Goal: Transaction & Acquisition: Purchase product/service

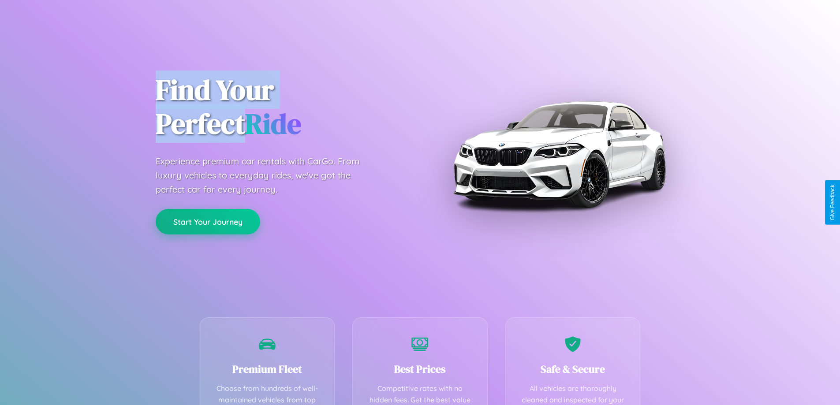
click at [208, 222] on button "Start Your Journey" at bounding box center [208, 222] width 104 height 26
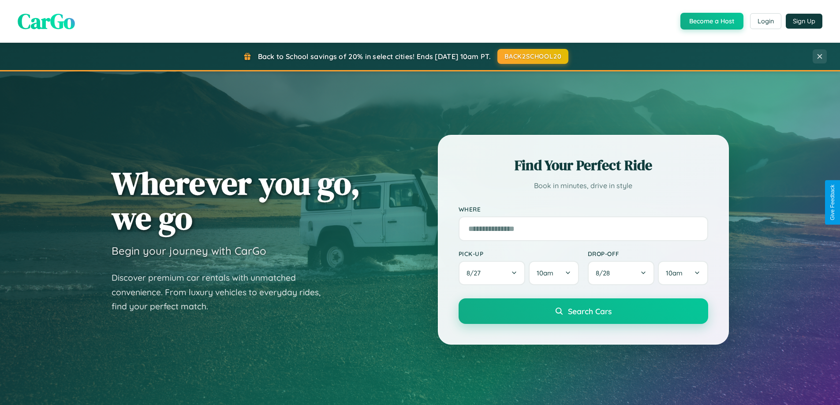
scroll to position [380, 0]
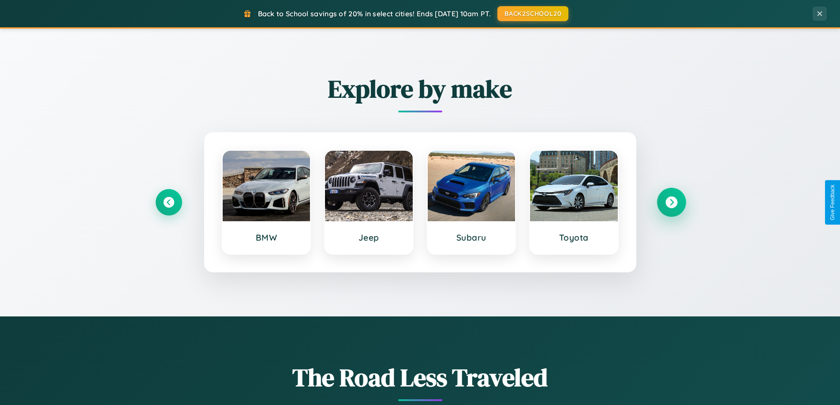
click at [671, 202] on icon at bounding box center [671, 203] width 12 height 12
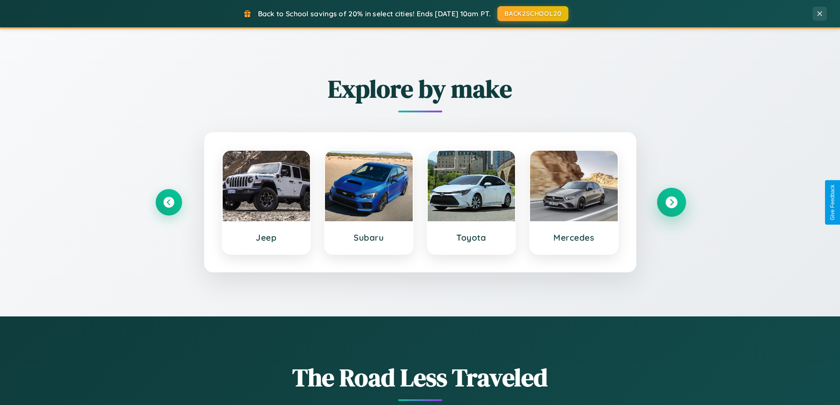
click at [671, 202] on icon at bounding box center [671, 203] width 12 height 12
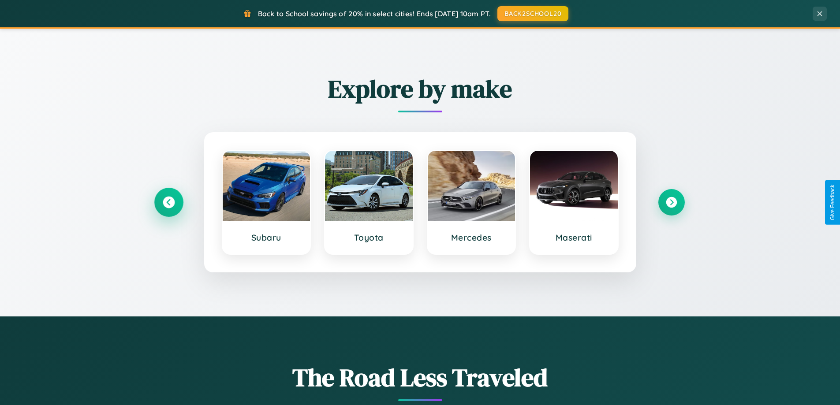
click at [168, 202] on icon at bounding box center [169, 203] width 12 height 12
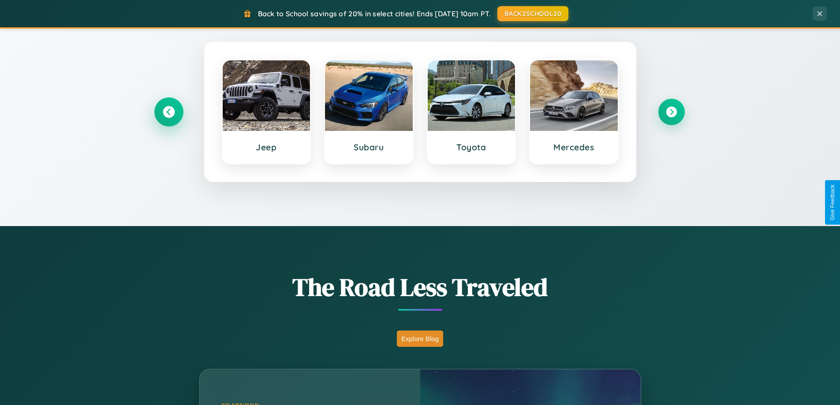
scroll to position [607, 0]
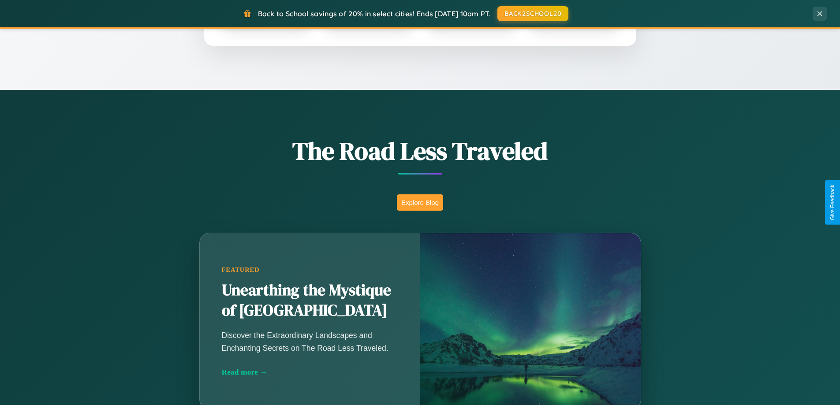
click at [420, 202] on button "Explore Blog" at bounding box center [420, 202] width 46 height 16
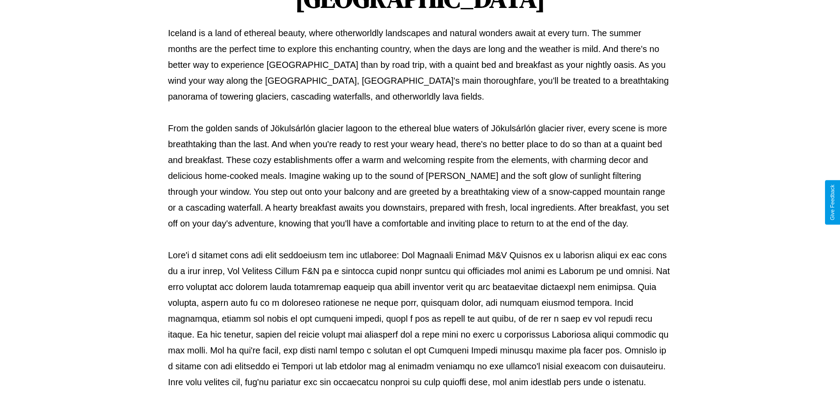
scroll to position [285, 0]
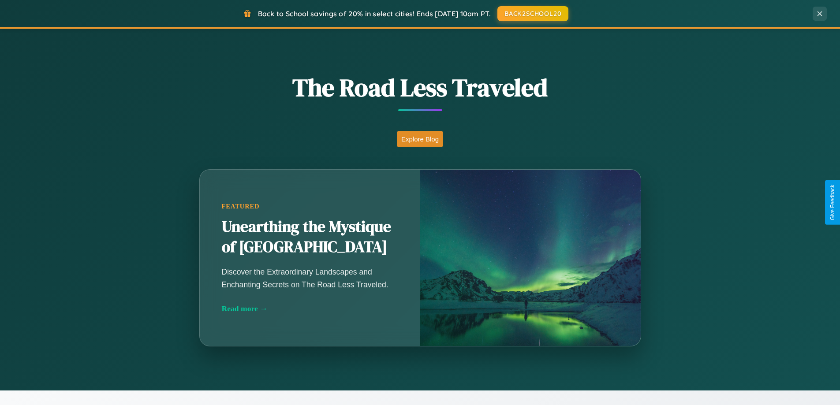
scroll to position [607, 0]
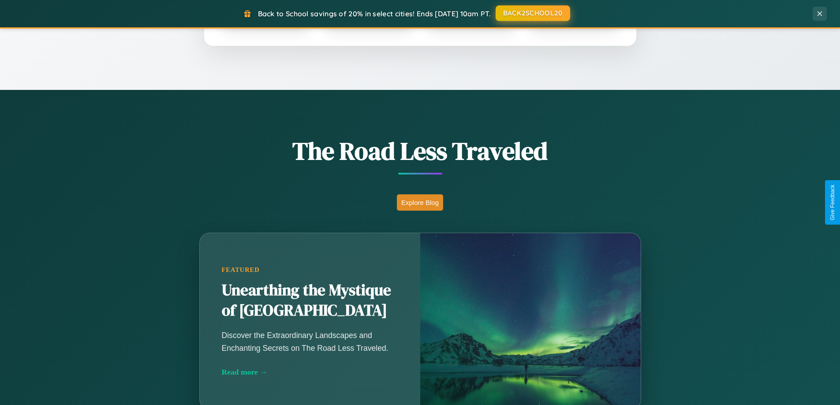
click at [532, 13] on button "BACK2SCHOOL20" at bounding box center [533, 13] width 75 height 16
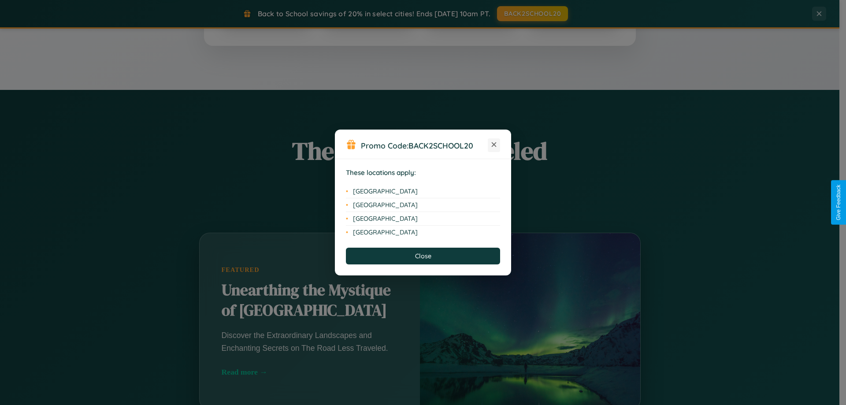
click at [494, 145] on icon at bounding box center [494, 144] width 5 height 5
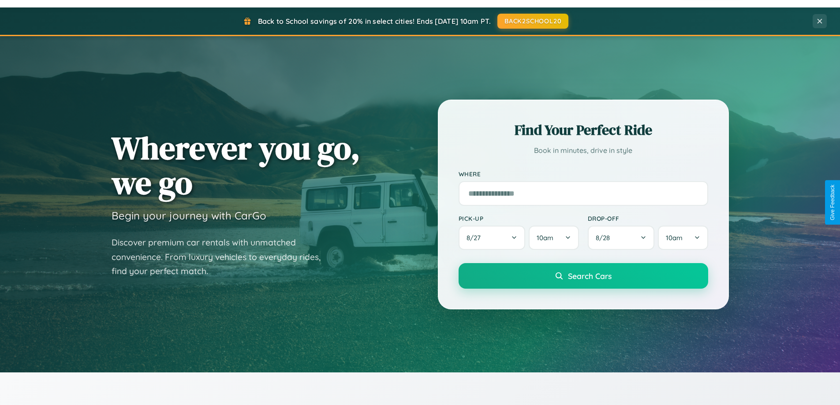
scroll to position [26, 0]
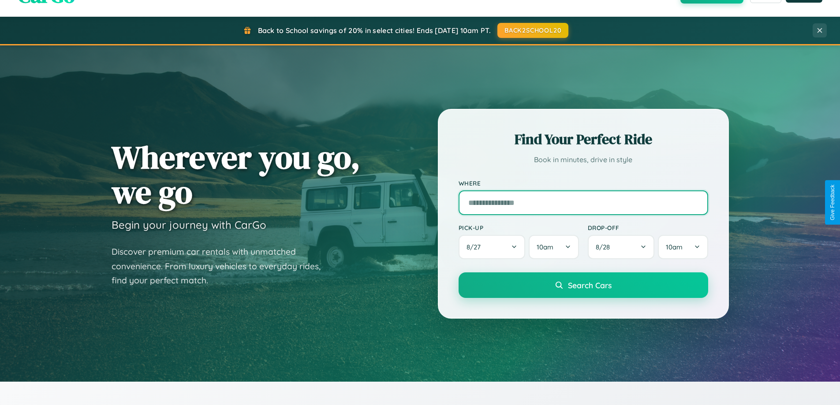
click at [583, 202] on input "text" at bounding box center [584, 202] width 250 height 25
type input "**********"
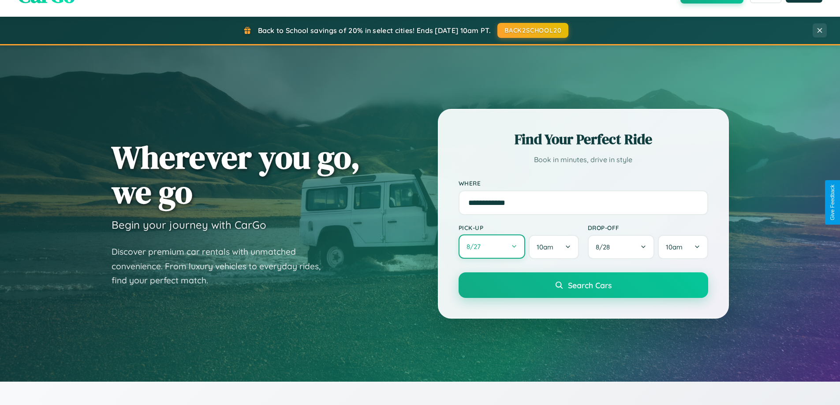
click at [492, 247] on button "8 / 27" at bounding box center [492, 247] width 67 height 24
select select "*"
select select "****"
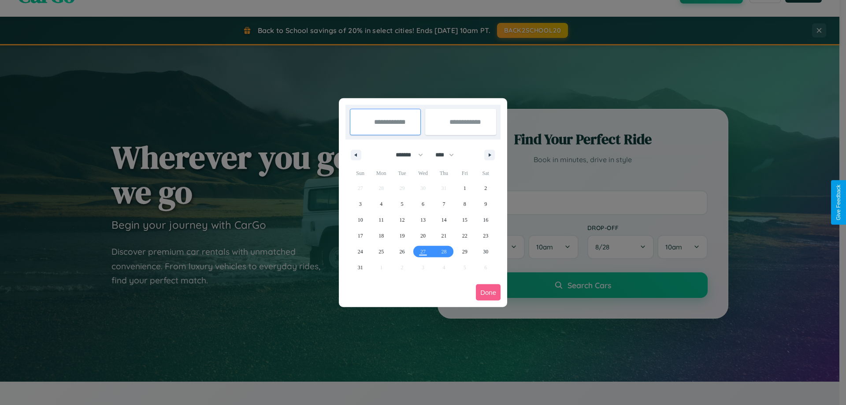
click at [406, 155] on select "******* ******** ***** ***** *** **** **** ****** ********* ******* ******** **…" at bounding box center [407, 155] width 37 height 15
select select "*"
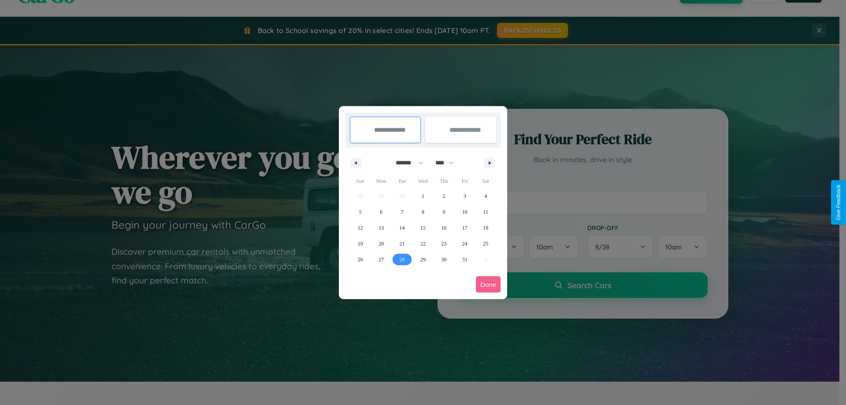
click at [402, 259] on span "28" at bounding box center [402, 260] width 5 height 16
type input "**********"
click at [490, 163] on icon "button" at bounding box center [491, 163] width 4 height 4
select select "**"
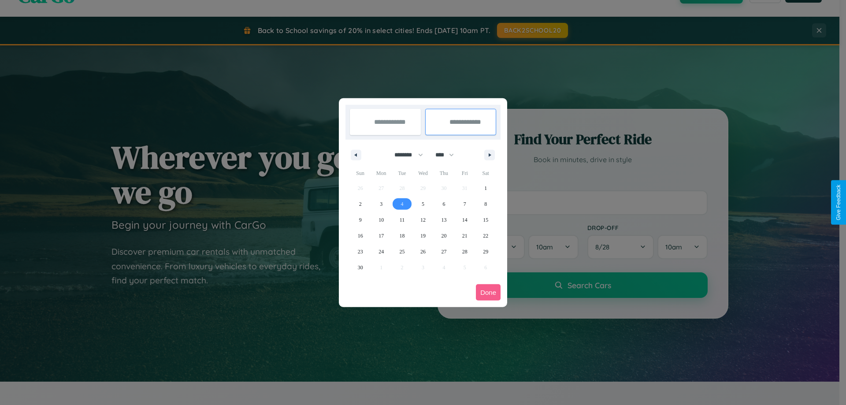
click at [402, 204] on span "4" at bounding box center [402, 204] width 3 height 16
type input "**********"
select select "*"
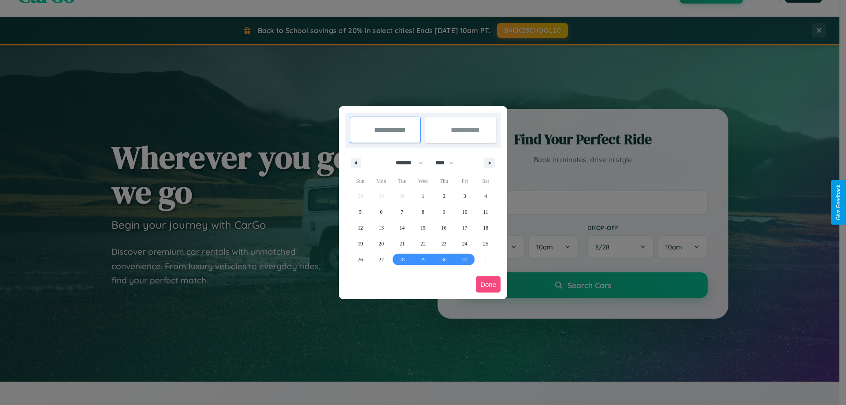
click at [488, 284] on button "Done" at bounding box center [488, 284] width 25 height 16
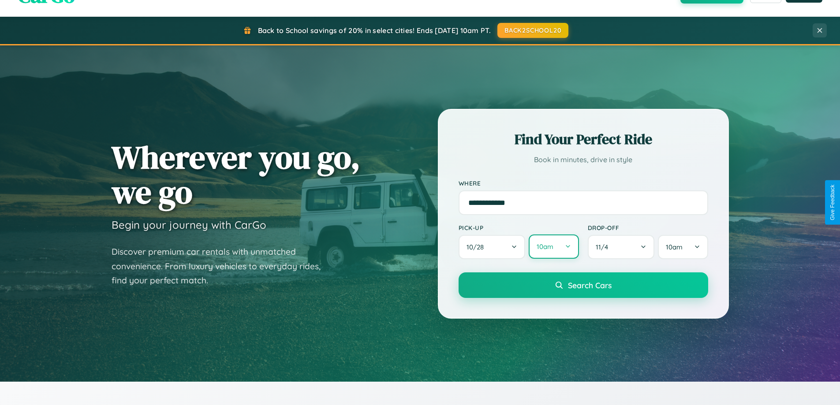
click at [553, 247] on button "10am" at bounding box center [554, 247] width 50 height 24
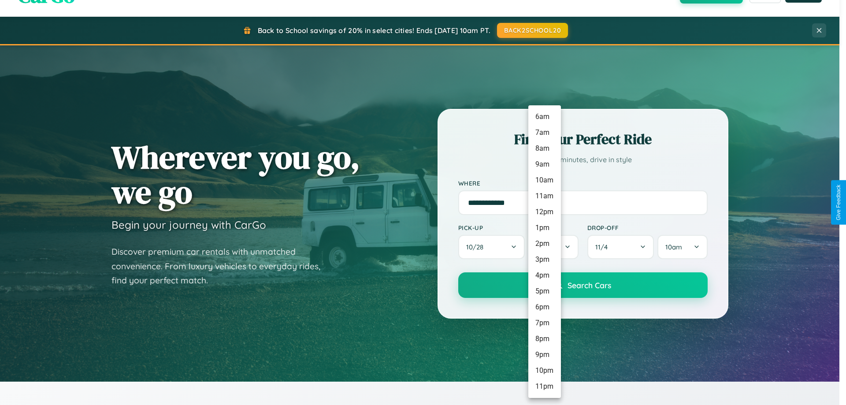
click at [544, 244] on li "2pm" at bounding box center [545, 244] width 33 height 16
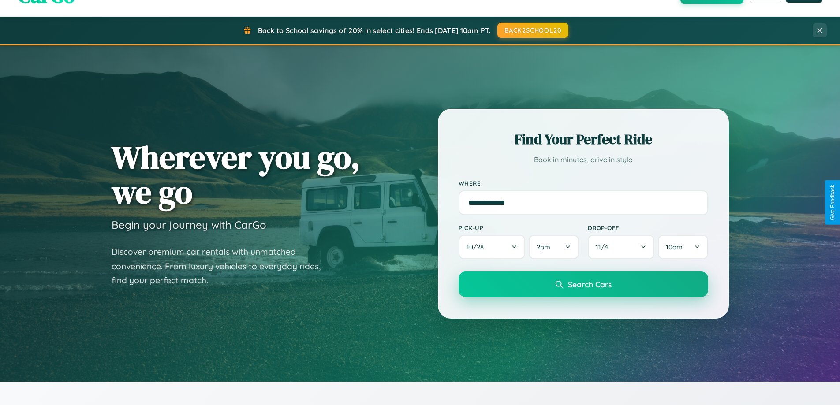
click at [583, 285] on span "Search Cars" at bounding box center [590, 285] width 44 height 10
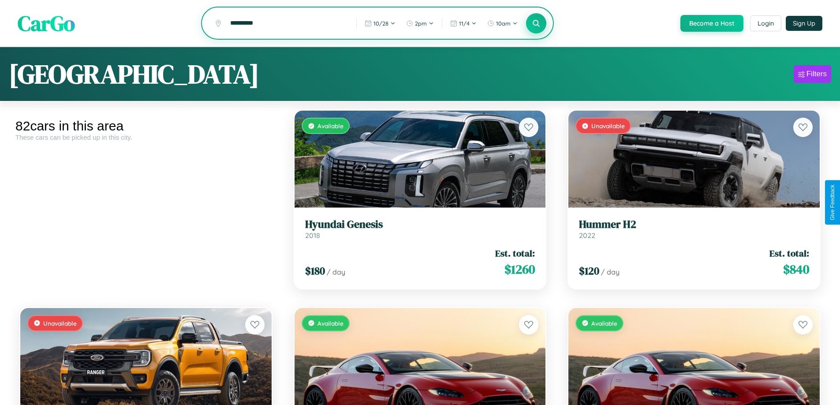
click at [536, 24] on icon at bounding box center [536, 23] width 8 height 8
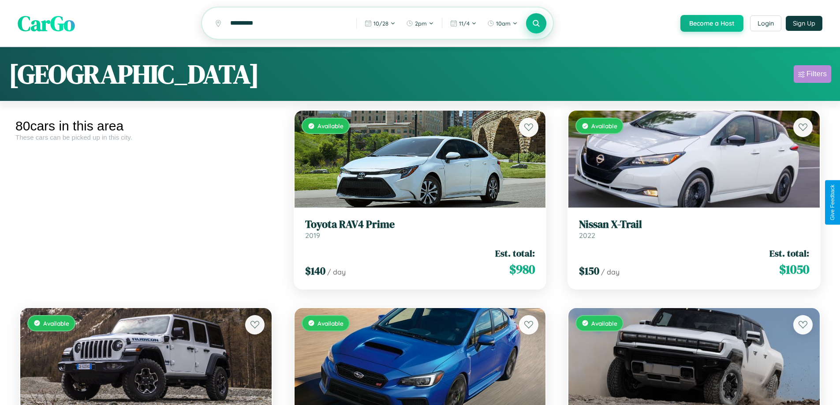
click at [812, 75] on div "Filters" at bounding box center [816, 74] width 20 height 9
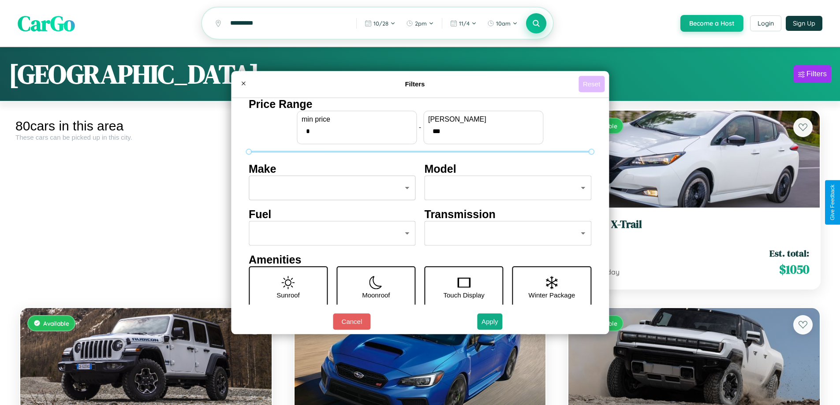
click at [593, 84] on button "Reset" at bounding box center [591, 84] width 26 height 16
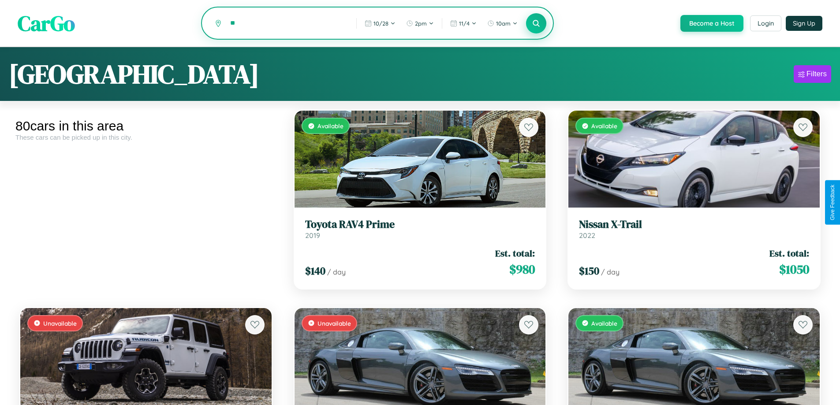
type input "*"
type input "*********"
click at [536, 24] on icon at bounding box center [536, 23] width 8 height 8
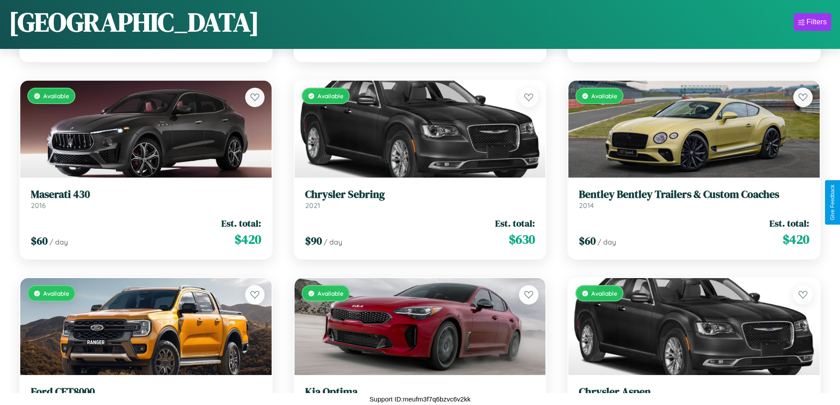
scroll to position [1506, 0]
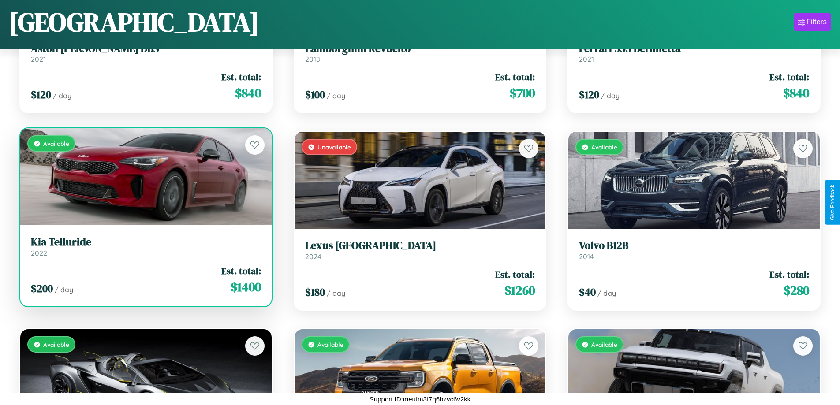
click at [145, 250] on link "Kia Telluride 2022" at bounding box center [146, 247] width 230 height 22
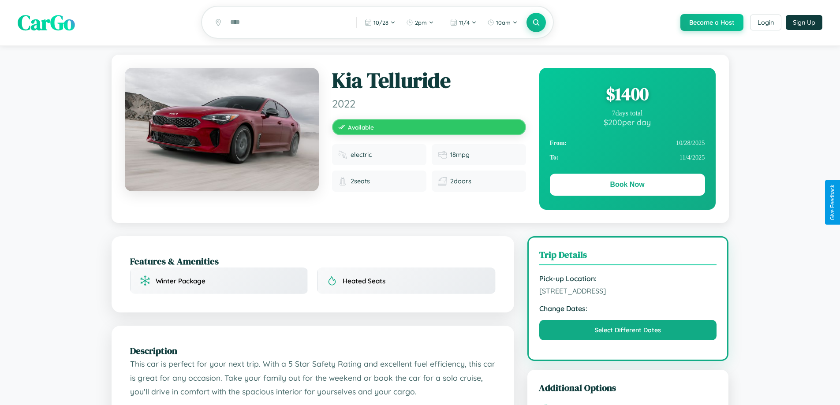
scroll to position [290, 0]
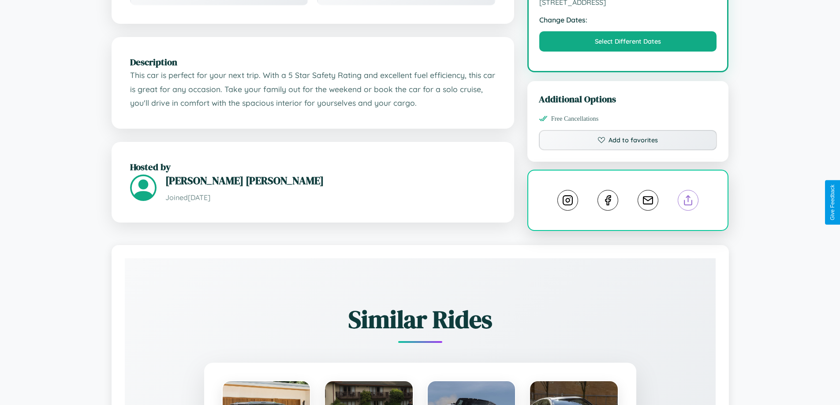
click at [688, 202] on line at bounding box center [688, 199] width 0 height 6
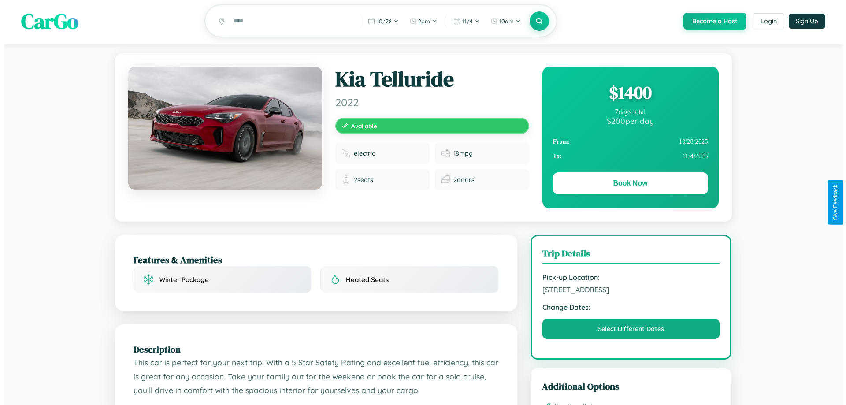
scroll to position [0, 0]
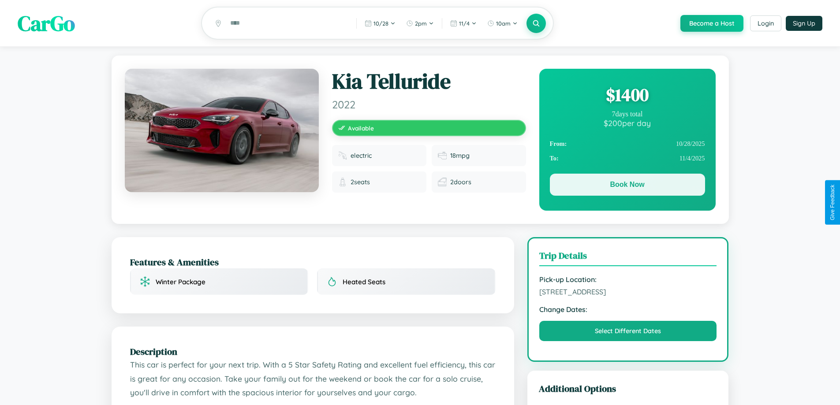
click at [627, 187] on button "Book Now" at bounding box center [627, 185] width 155 height 22
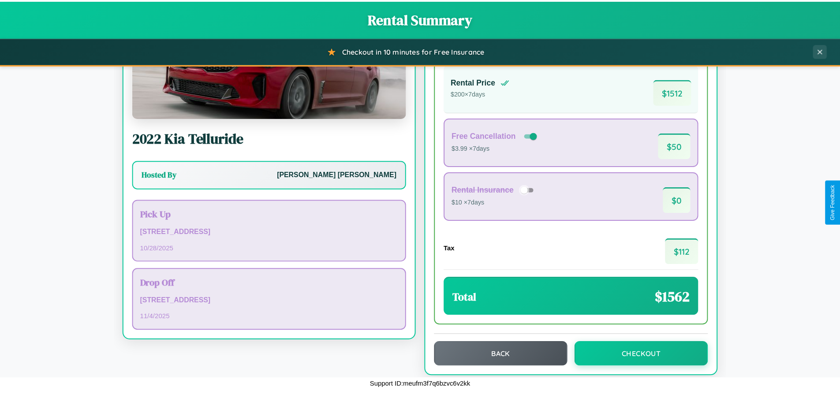
scroll to position [60, 0]
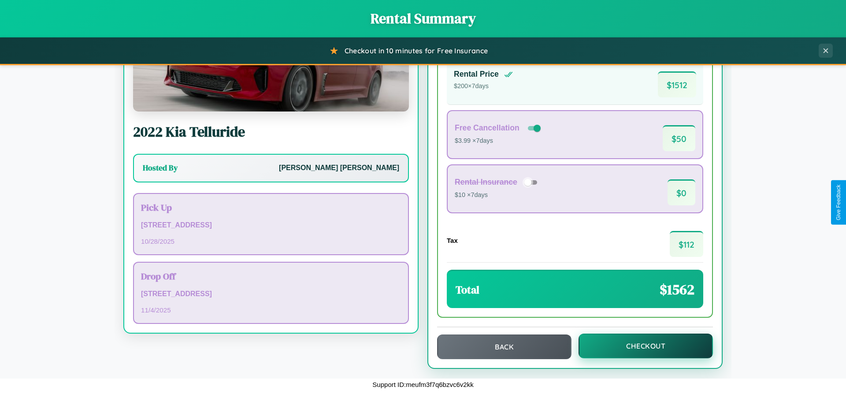
click at [640, 346] on button "Checkout" at bounding box center [646, 346] width 134 height 25
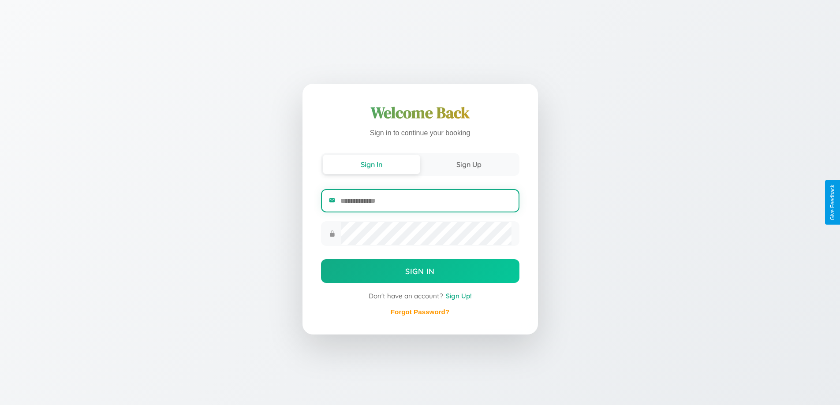
click at [425, 201] on input "email" at bounding box center [425, 201] width 171 height 22
type input "**********"
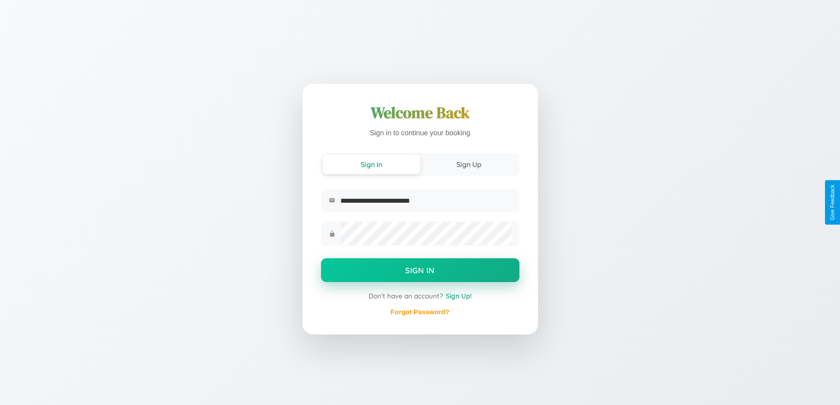
click at [420, 272] on button "Sign In" at bounding box center [420, 270] width 198 height 24
